Goal: Find specific page/section: Find specific page/section

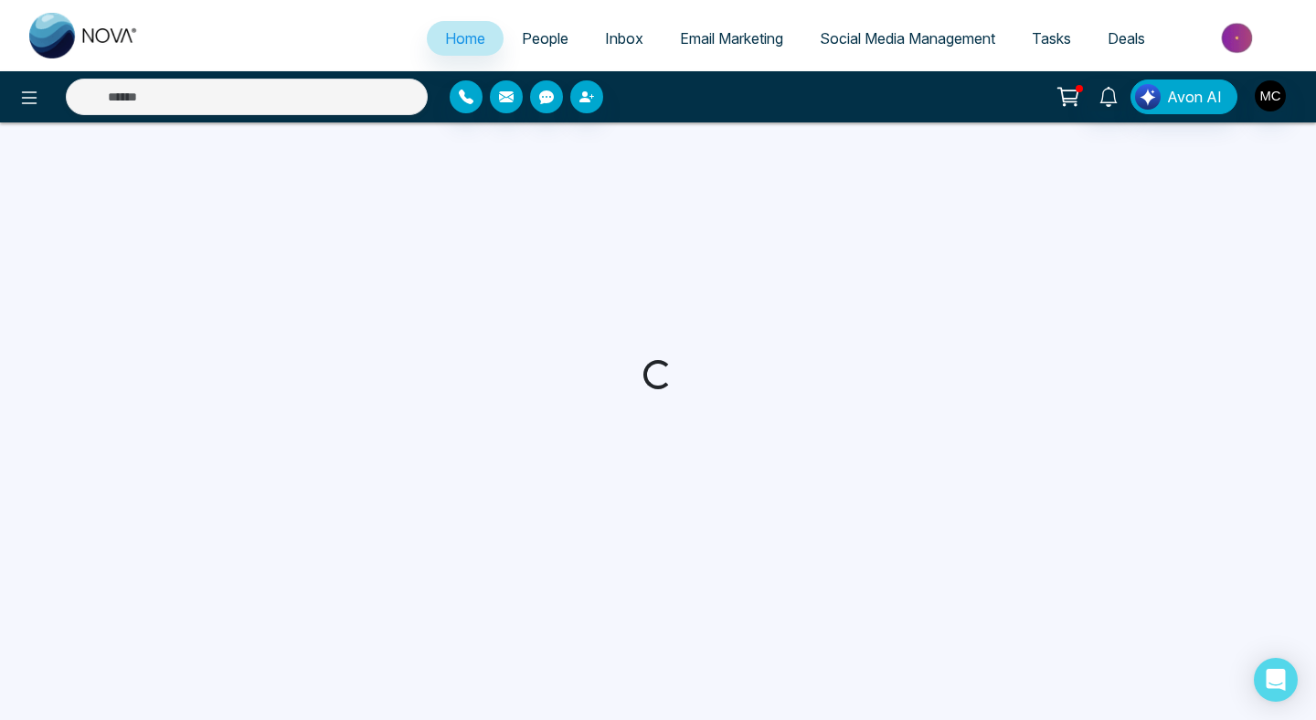
select select "*"
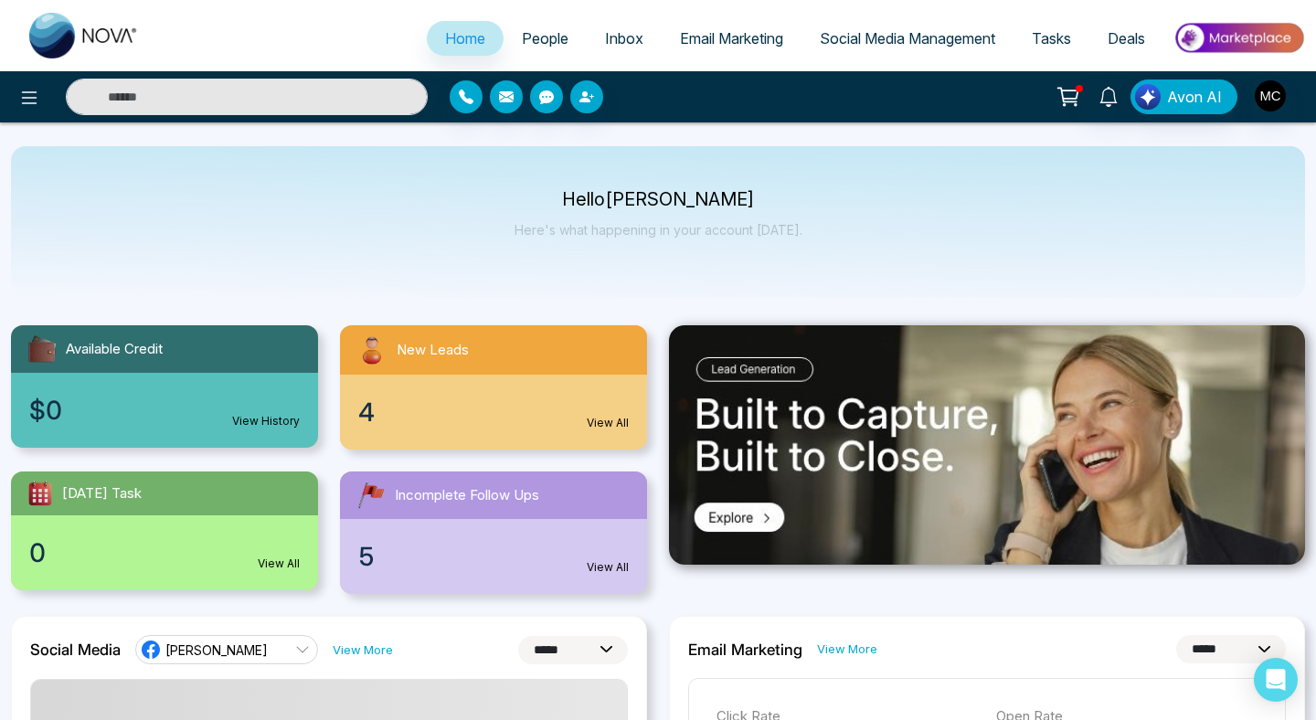
click at [545, 356] on div "New Leads" at bounding box center [493, 349] width 307 height 49
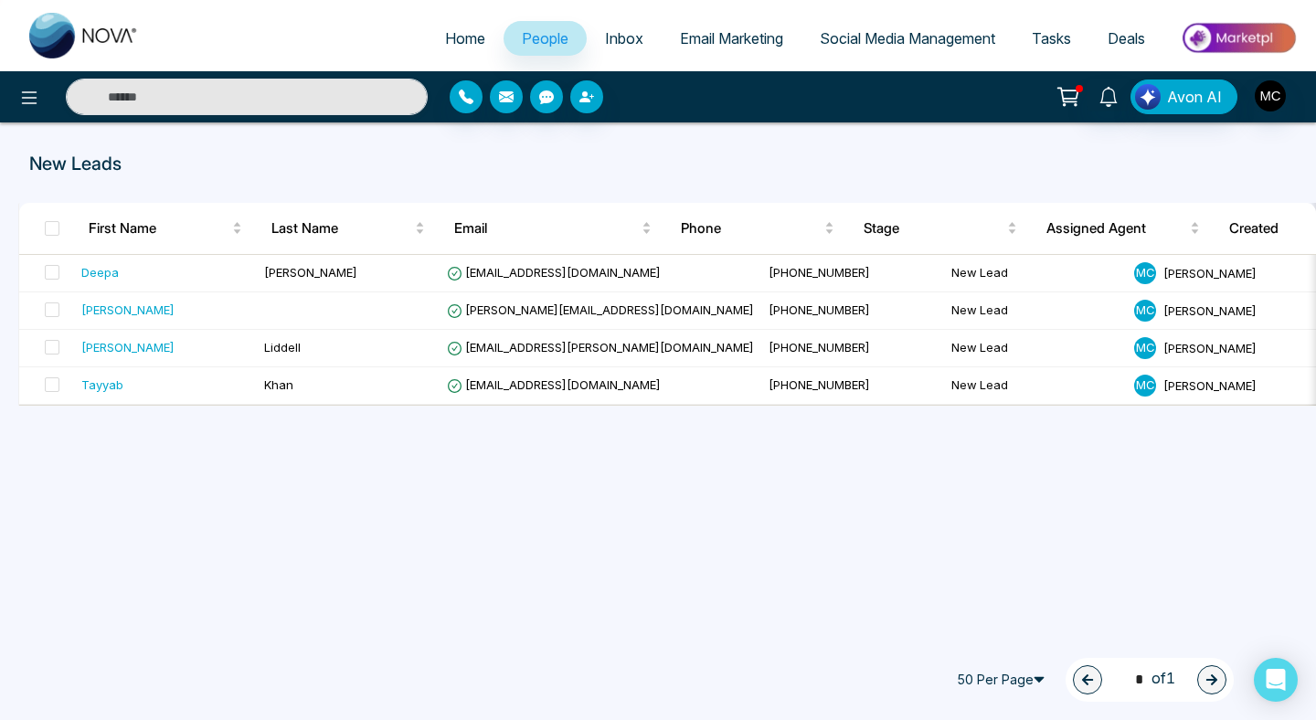
click at [533, 28] on link "People" at bounding box center [544, 38] width 83 height 35
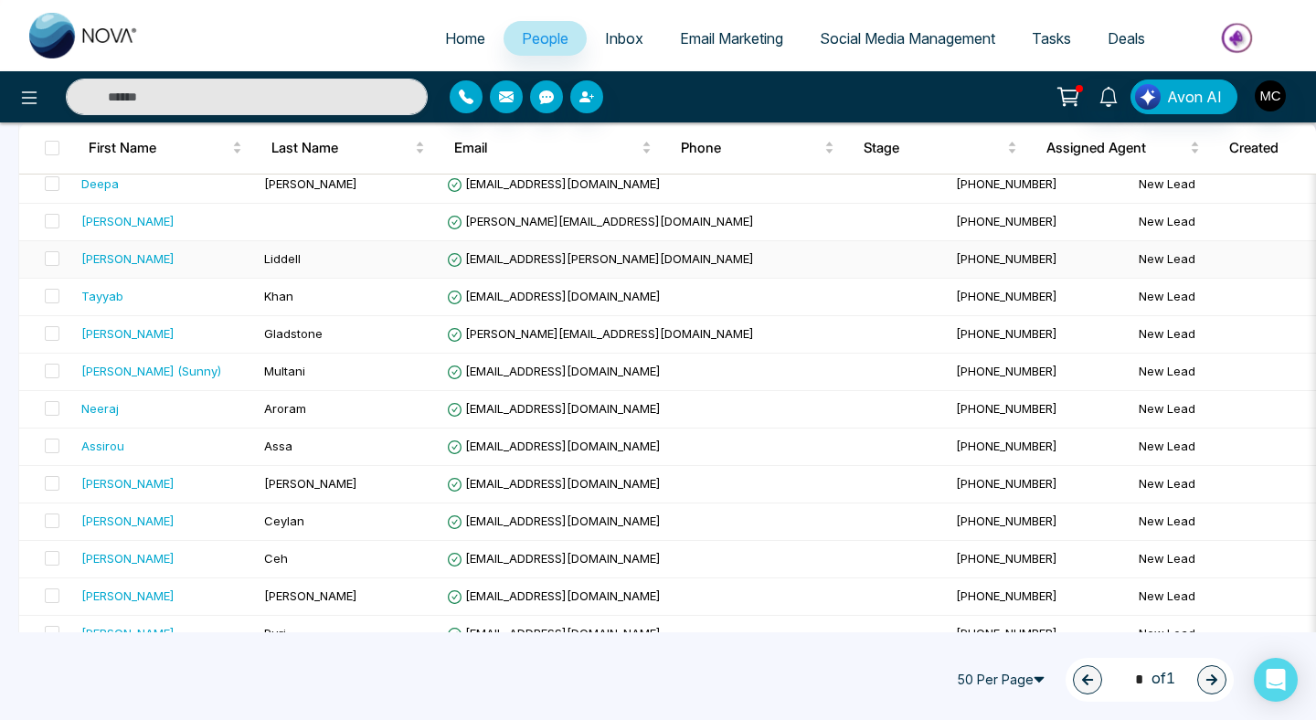
click at [334, 261] on td "Liddell" at bounding box center [348, 259] width 183 height 37
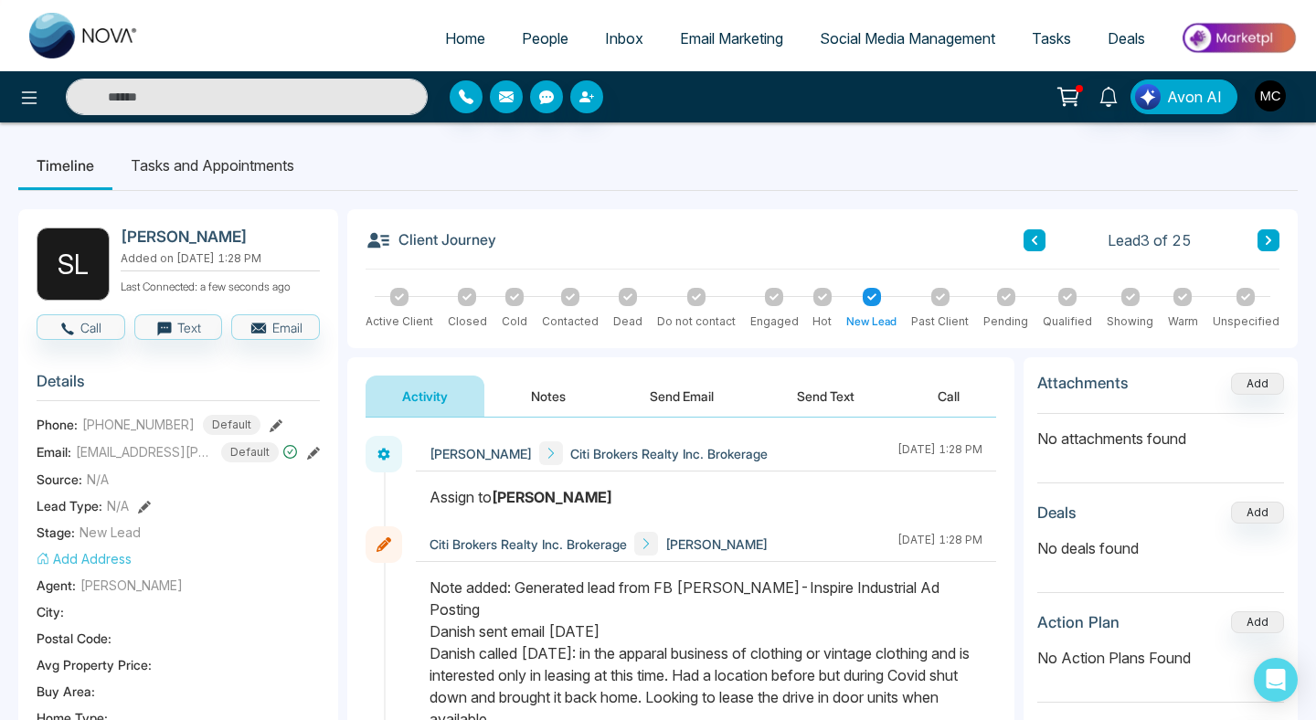
click at [549, 42] on span "People" at bounding box center [545, 38] width 47 height 18
